Goal: Task Accomplishment & Management: Manage account settings

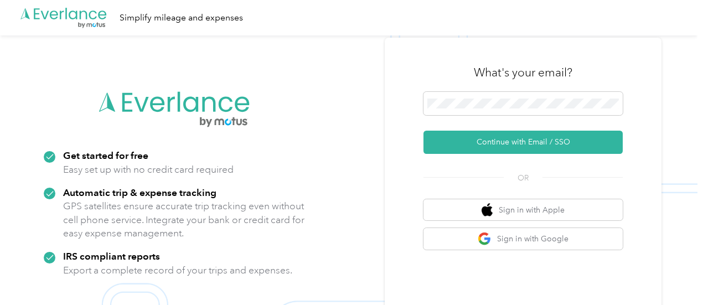
click at [531, 126] on form "Continue with Email / SSO" at bounding box center [523, 123] width 199 height 62
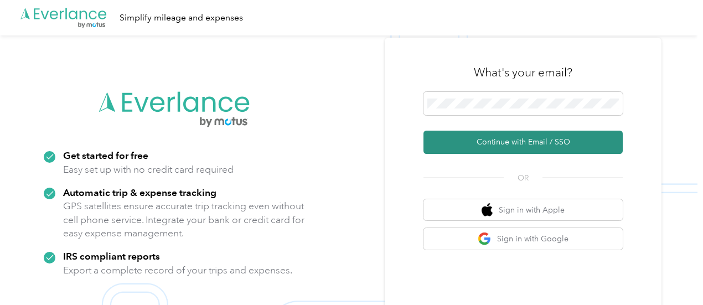
click at [526, 141] on button "Continue with Email / SSO" at bounding box center [523, 142] width 199 height 23
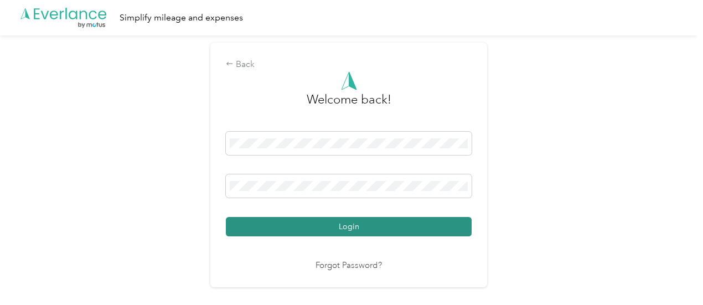
click at [358, 226] on button "Login" at bounding box center [349, 226] width 246 height 19
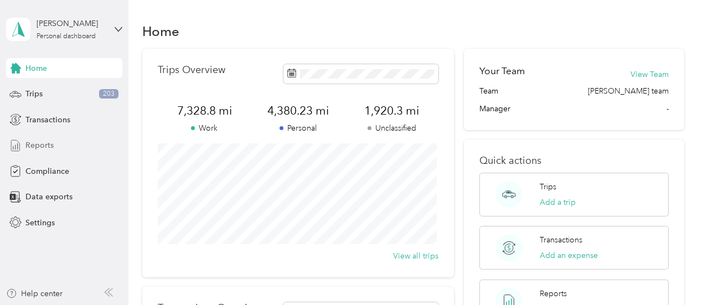
click at [32, 142] on span "Reports" at bounding box center [39, 146] width 28 height 12
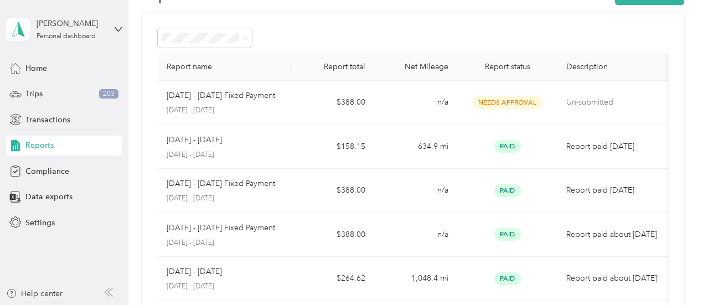
scroll to position [35, 0]
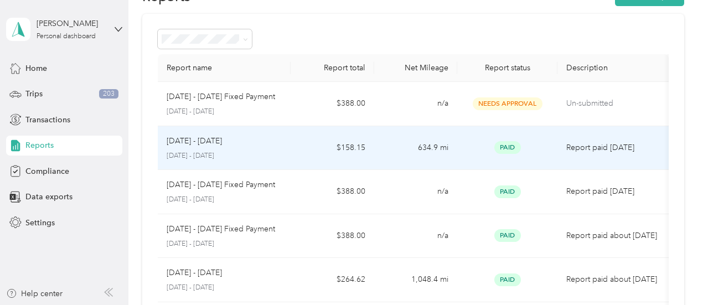
click at [281, 142] on div "[DATE] - [DATE]" at bounding box center [225, 141] width 116 height 12
